Goal: Information Seeking & Learning: Compare options

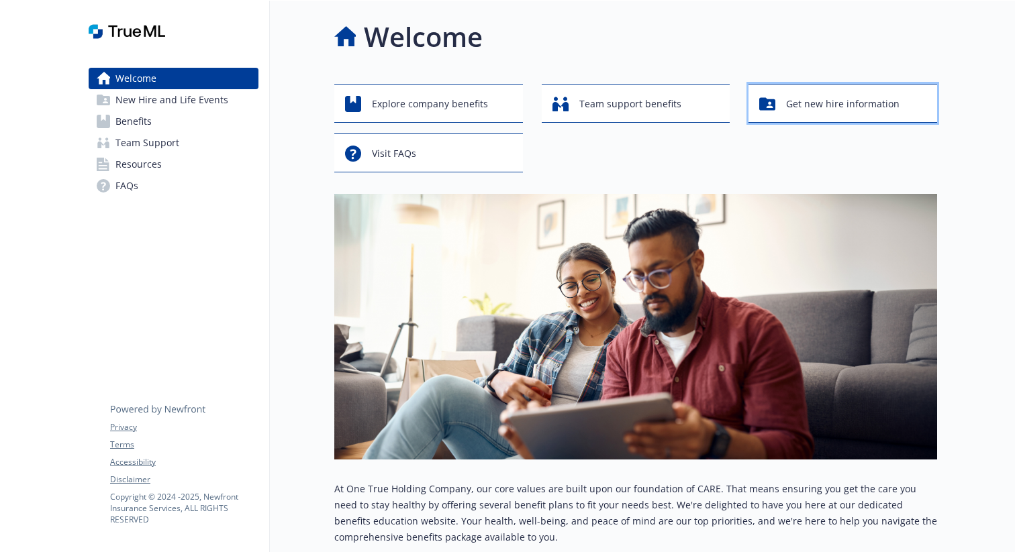
click at [809, 107] on span "Get new hire information" at bounding box center [842, 104] width 113 height 26
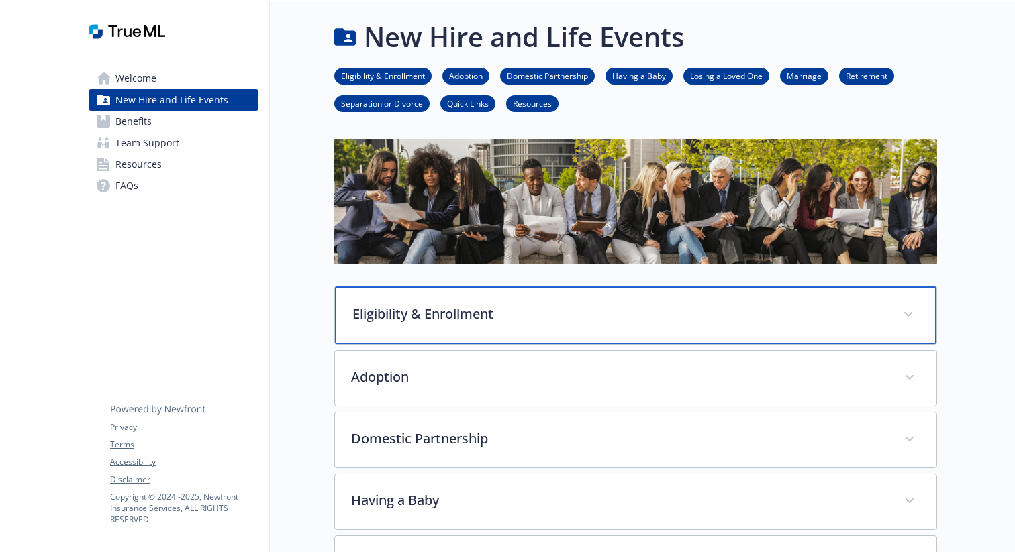
click at [593, 324] on div "Eligibility & Enrollment" at bounding box center [635, 316] width 601 height 58
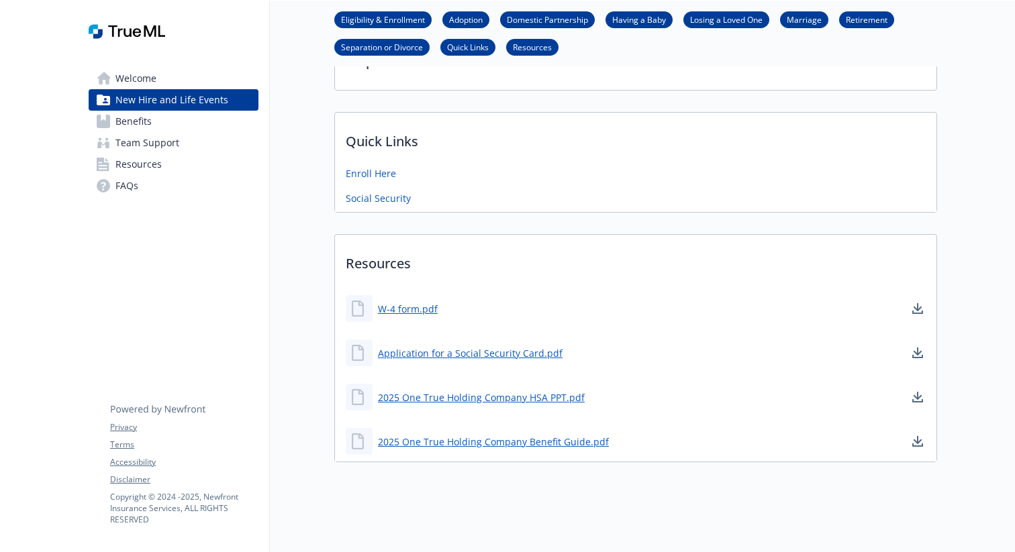
scroll to position [1338, 0]
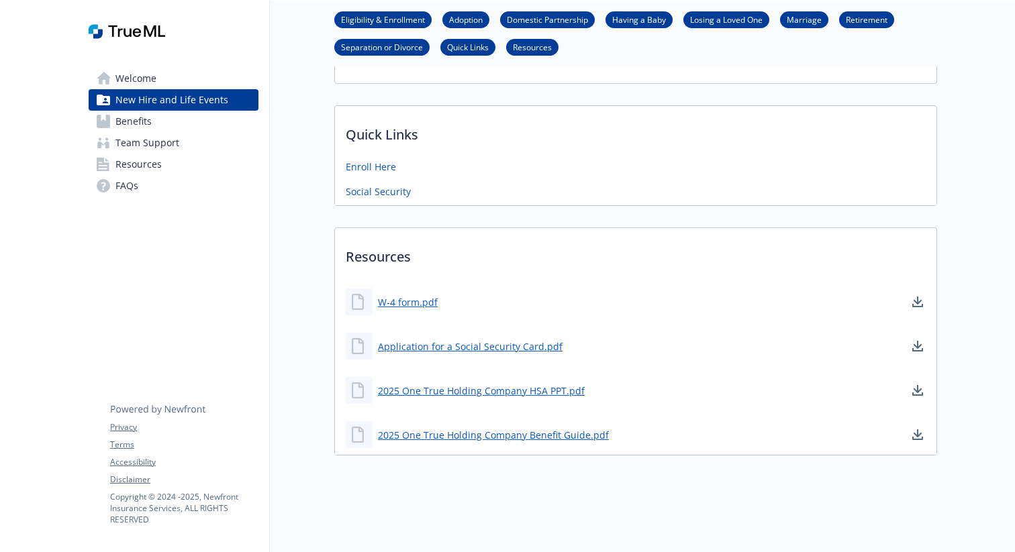
click at [197, 121] on link "Benefits" at bounding box center [174, 121] width 170 height 21
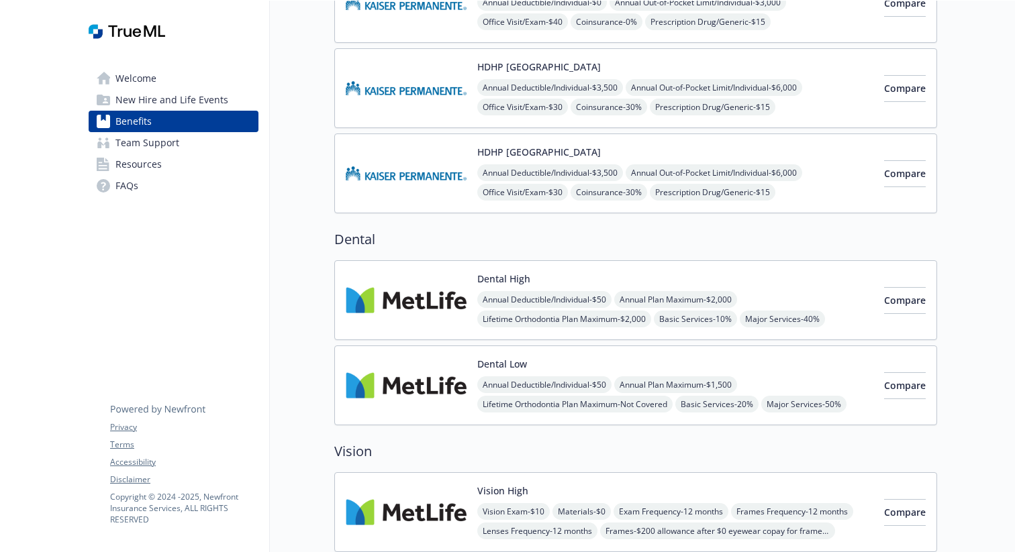
scroll to position [529, 0]
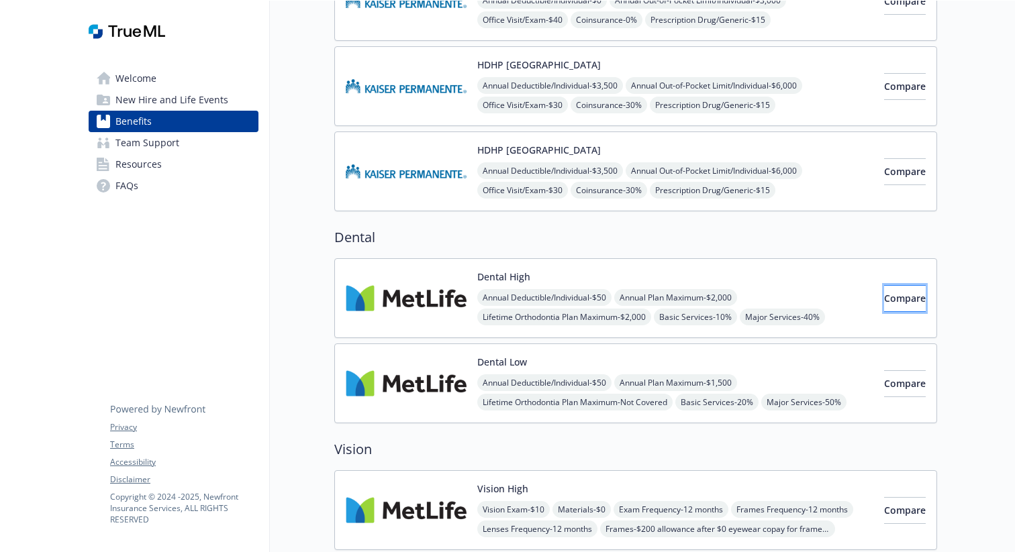
click at [884, 298] on button "Compare" at bounding box center [905, 298] width 42 height 27
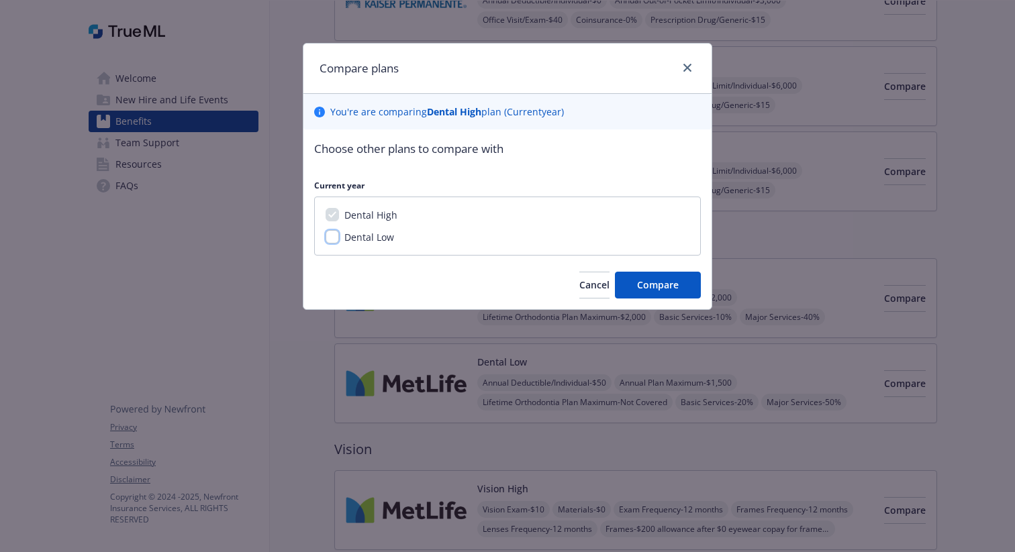
click at [337, 238] on input "Dental Low" at bounding box center [332, 236] width 13 height 13
checkbox input "true"
click at [652, 293] on button "Compare" at bounding box center [658, 285] width 86 height 27
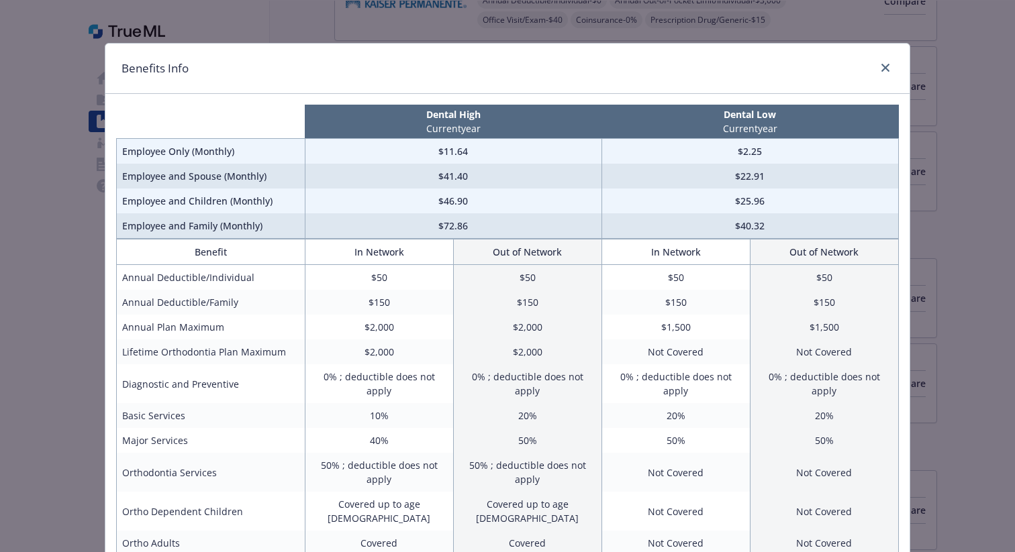
scroll to position [30, 0]
